Goal: Task Accomplishment & Management: Manage account settings

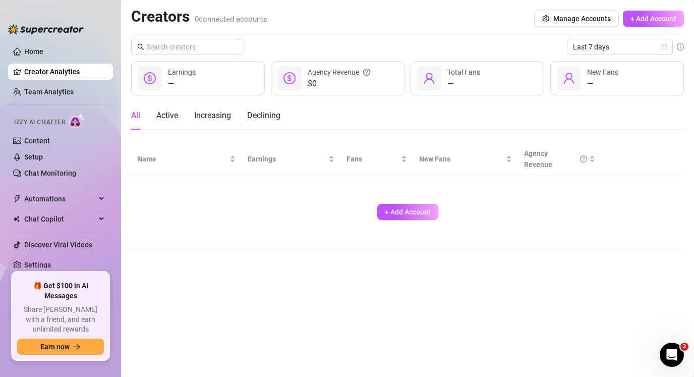
click at [62, 282] on div "🎁 Get $100 in AI Messages Share [PERSON_NAME] with a friend, and earn unlimited…" at bounding box center [60, 316] width 99 height 90
click at [51, 269] on link "Settings" at bounding box center [37, 265] width 27 height 8
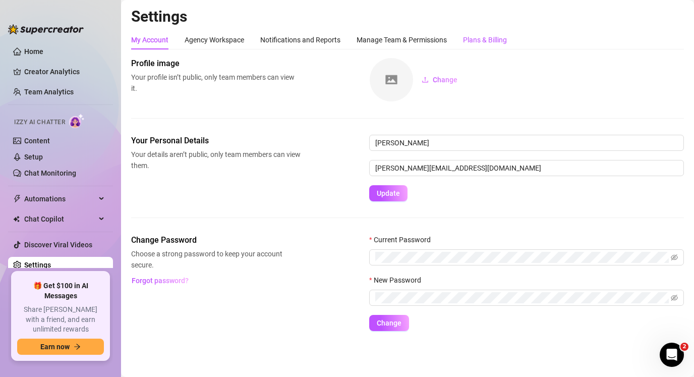
click at [479, 42] on div "Plans & Billing" at bounding box center [485, 39] width 44 height 11
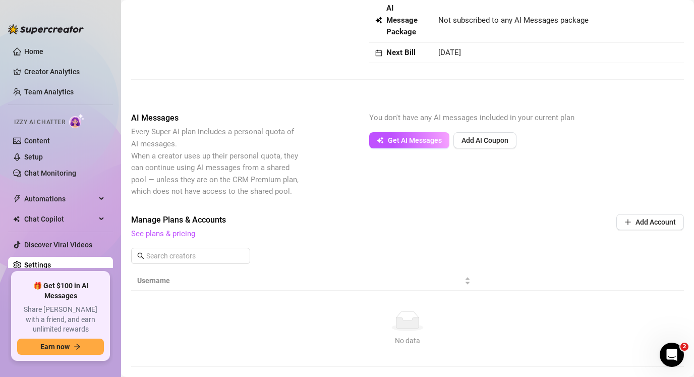
scroll to position [93, 0]
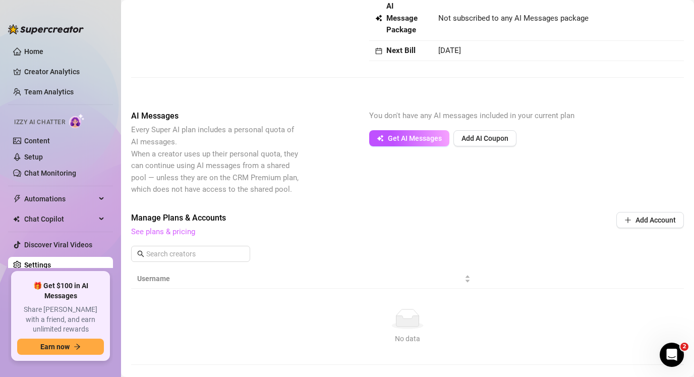
click at [187, 231] on link "See plans & pricing" at bounding box center [163, 231] width 64 height 9
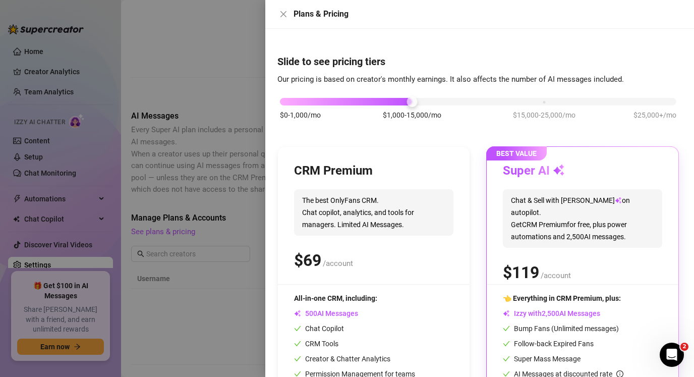
scroll to position [70, 0]
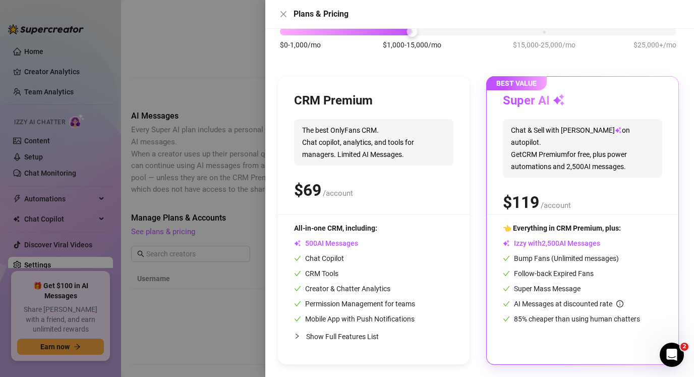
click at [242, 146] on div at bounding box center [347, 188] width 694 height 377
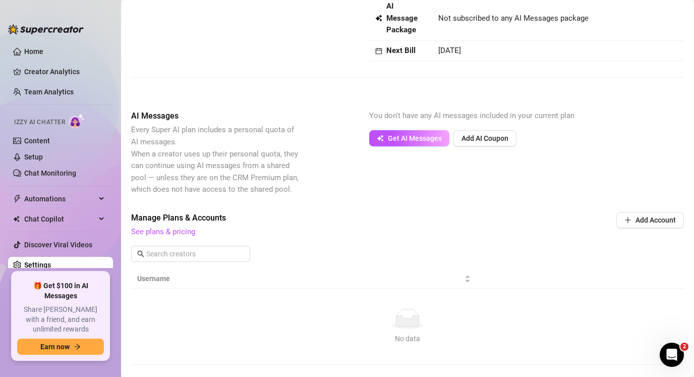
scroll to position [0, 0]
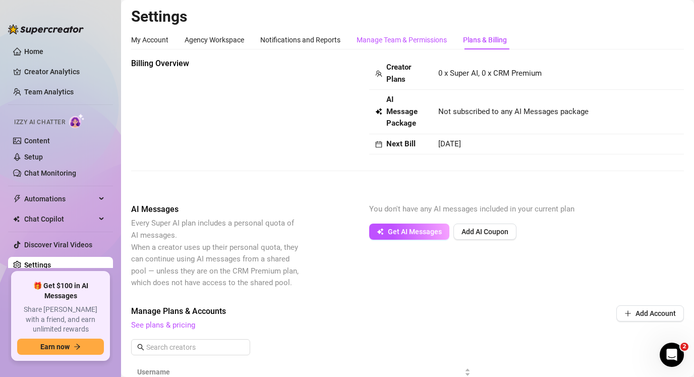
click at [396, 35] on div "Manage Team & Permissions" at bounding box center [402, 39] width 90 height 11
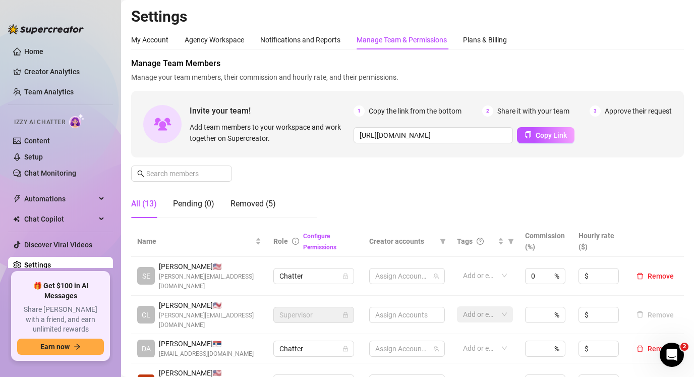
click at [341, 45] on div "My Account Agency Workspace Notifications and Reports Manage Team & Permissions…" at bounding box center [319, 39] width 376 height 19
click at [328, 43] on div "Notifications and Reports" at bounding box center [300, 39] width 80 height 11
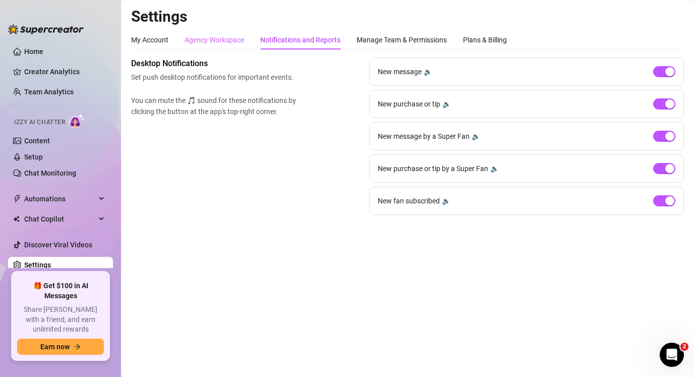
click at [219, 33] on div "Agency Workspace" at bounding box center [215, 39] width 60 height 19
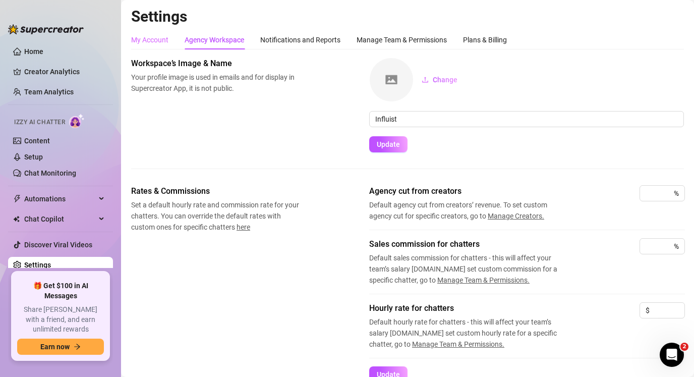
click at [154, 47] on div "My Account" at bounding box center [149, 39] width 37 height 19
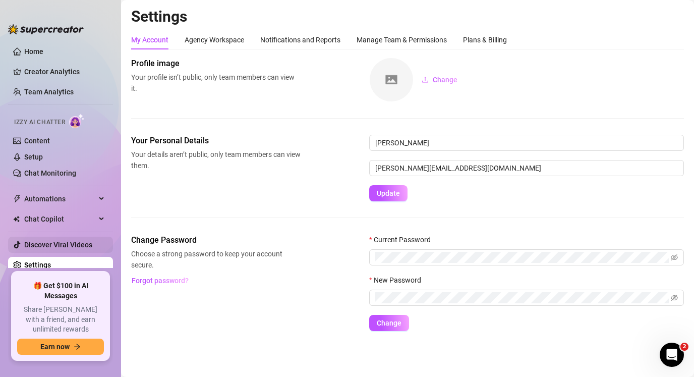
click at [84, 249] on link "Discover Viral Videos" at bounding box center [58, 245] width 68 height 8
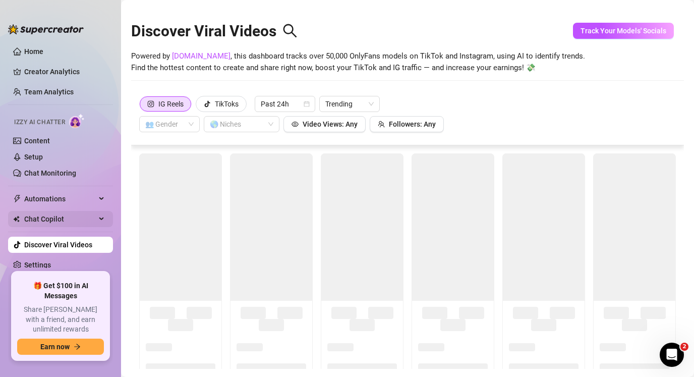
click at [93, 212] on span "Chat Copilot" at bounding box center [60, 219] width 72 height 16
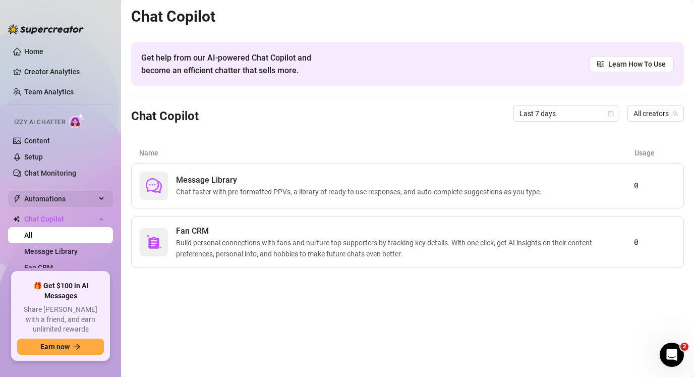
click at [97, 202] on div "Automations" at bounding box center [60, 199] width 105 height 16
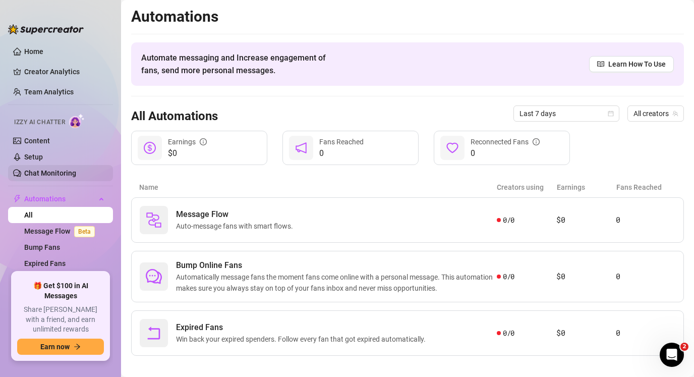
click at [76, 173] on link "Chat Monitoring" at bounding box center [50, 173] width 52 height 8
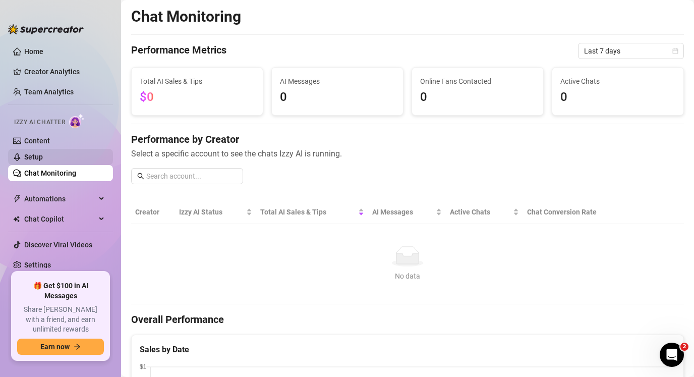
click at [43, 161] on link "Setup" at bounding box center [33, 157] width 19 height 8
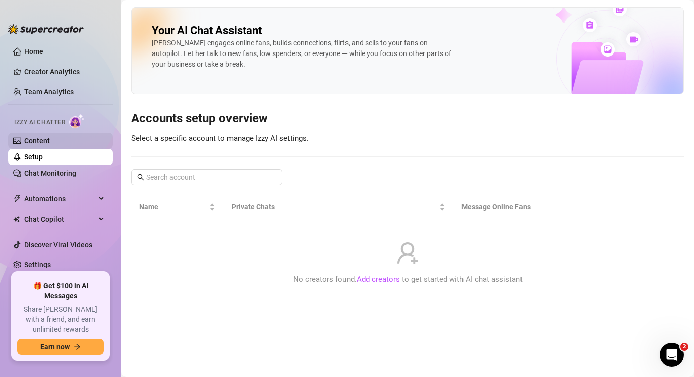
click at [50, 141] on link "Content" at bounding box center [37, 141] width 26 height 8
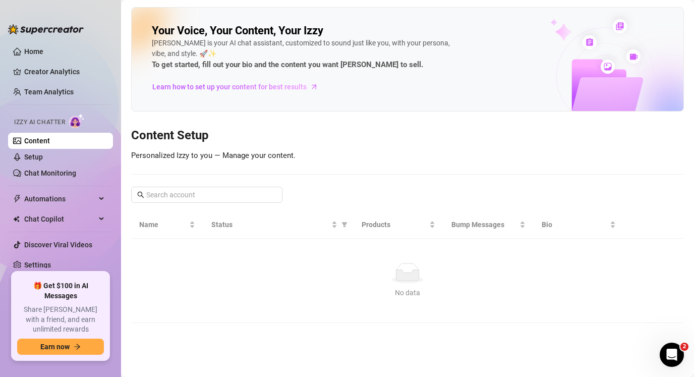
click at [95, 75] on link "Creator Analytics" at bounding box center [64, 72] width 81 height 16
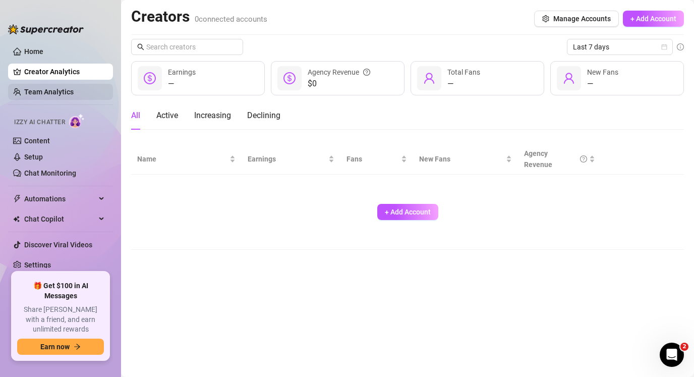
click at [74, 93] on link "Team Analytics" at bounding box center [48, 92] width 49 height 8
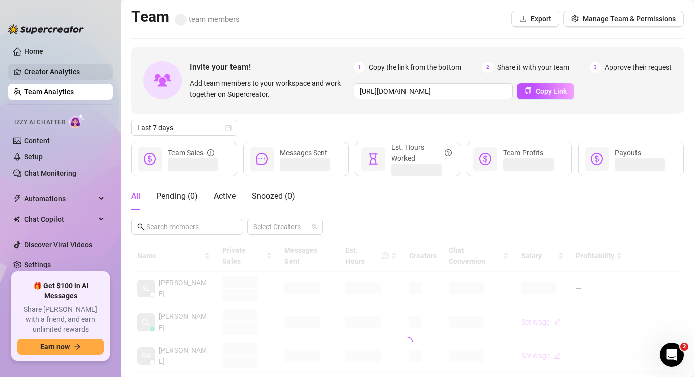
click at [75, 66] on link "Creator Analytics" at bounding box center [64, 72] width 81 height 16
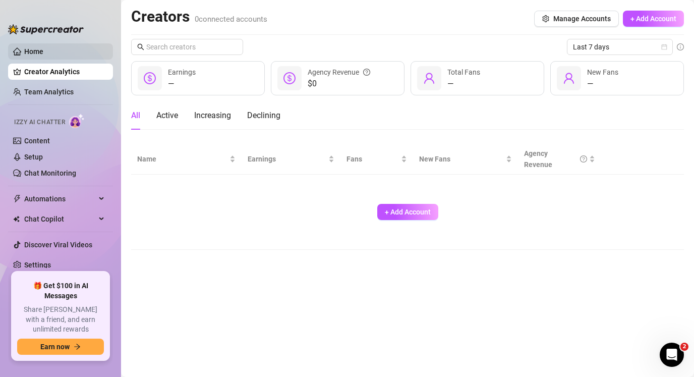
click at [43, 55] on link "Home" at bounding box center [33, 51] width 19 height 8
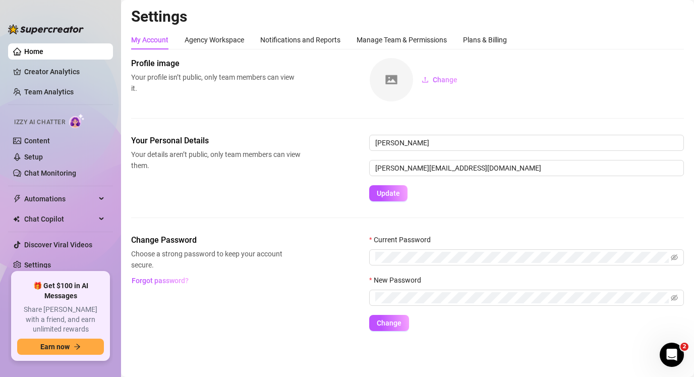
click at [487, 28] on div "Settings My Account Agency Workspace Notifications and Reports Manage Team & Pe…" at bounding box center [407, 175] width 553 height 336
click at [516, 35] on div "My Account Agency Workspace Notifications and Reports Manage Team & Permissions…" at bounding box center [407, 39] width 553 height 19
click at [502, 42] on div "Plans & Billing" at bounding box center [485, 39] width 44 height 11
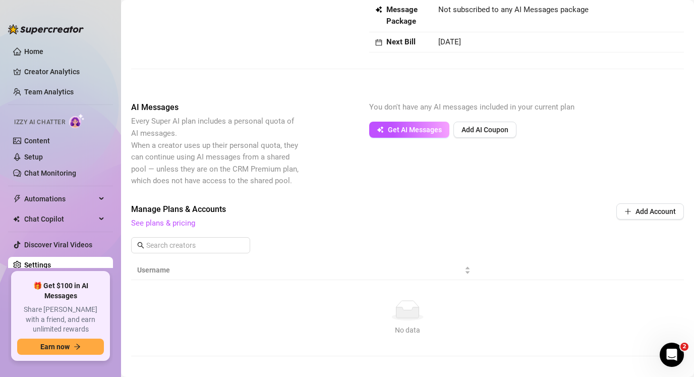
scroll to position [103, 0]
click at [181, 220] on link "See plans & pricing" at bounding box center [163, 221] width 64 height 9
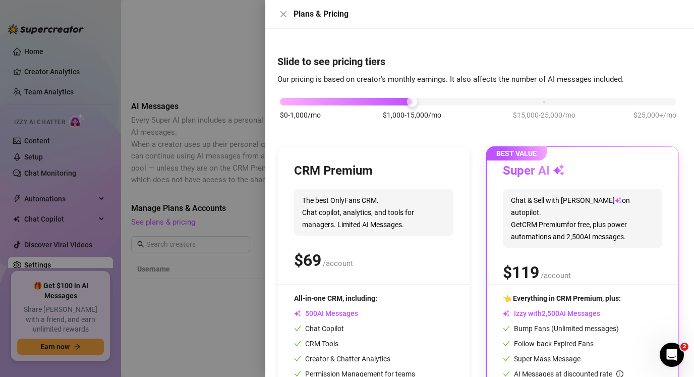
click at [192, 209] on div at bounding box center [347, 188] width 694 height 377
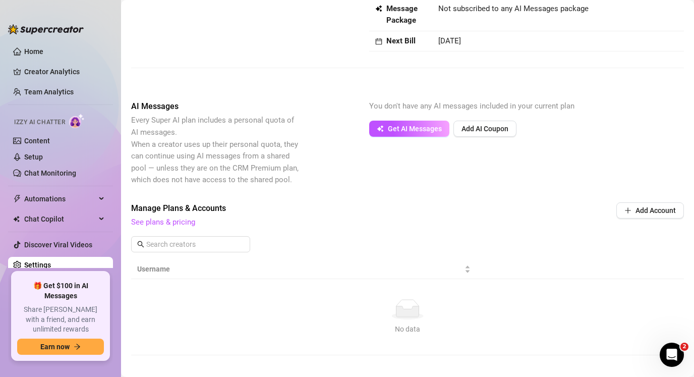
click at [170, 227] on span "See plans & pricing" at bounding box center [339, 222] width 417 height 12
click at [171, 225] on link "See plans & pricing" at bounding box center [163, 221] width 64 height 9
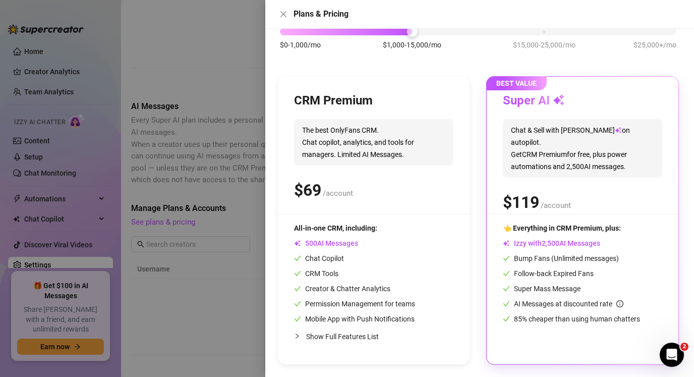
scroll to position [0, 0]
